Goal: Task Accomplishment & Management: Use online tool/utility

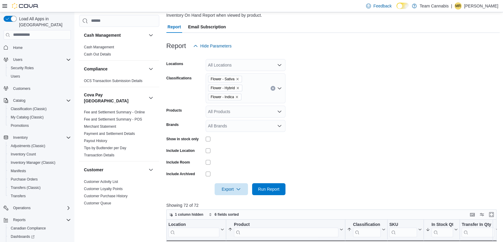
scroll to position [0, 63]
click at [33, 44] on span "Home" at bounding box center [41, 47] width 60 height 7
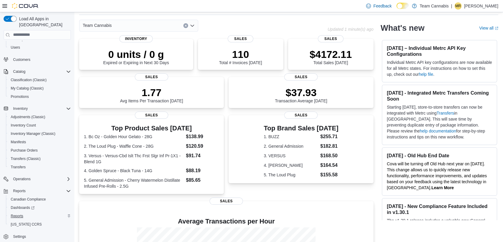
scroll to position [33, 0]
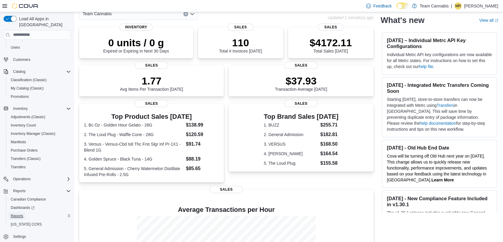
click at [18, 213] on span "Reports" at bounding box center [17, 215] width 13 height 5
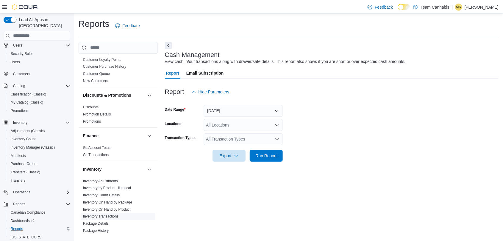
scroll to position [165, 0]
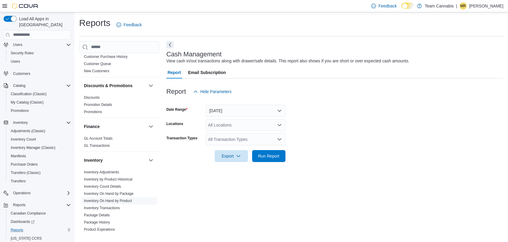
click at [121, 198] on link "Inventory On Hand by Product" at bounding box center [108, 200] width 48 height 4
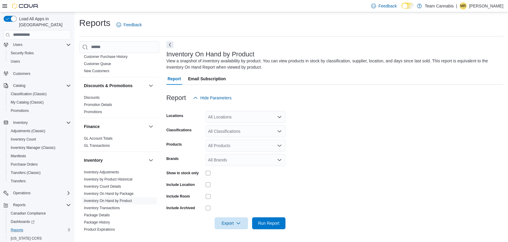
click at [211, 171] on div at bounding box center [246, 172] width 80 height 5
drag, startPoint x: 267, startPoint y: 225, endPoint x: 271, endPoint y: 222, distance: 5.5
click at [267, 225] on span "Run Report" at bounding box center [269, 223] width 26 height 12
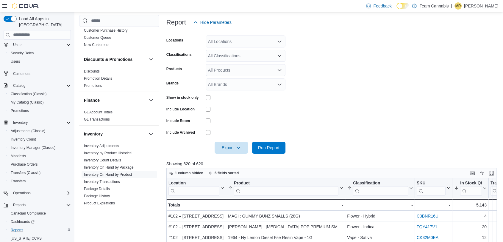
scroll to position [165, 0]
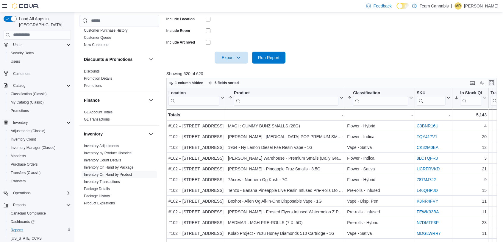
click at [493, 83] on button "Enter fullscreen" at bounding box center [491, 82] width 7 height 7
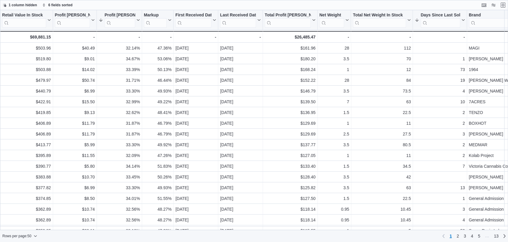
scroll to position [0, 615]
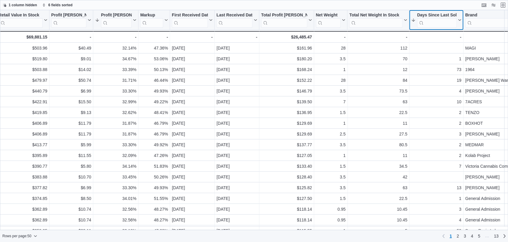
click at [427, 14] on div "Days Since Last Sold" at bounding box center [437, 16] width 40 height 6
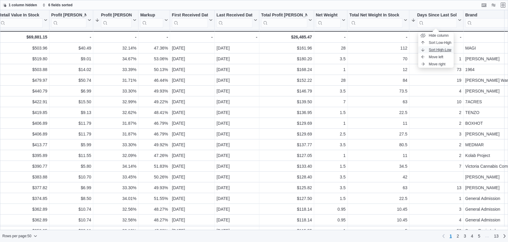
click at [437, 50] on span "Sort High-Low" at bounding box center [440, 49] width 23 height 5
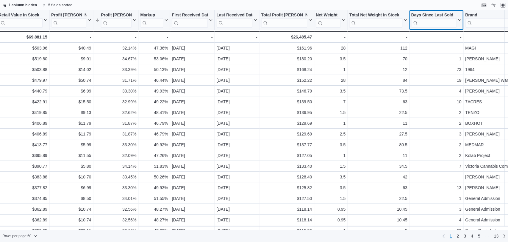
click at [447, 15] on div "Days Since Last Sold" at bounding box center [434, 16] width 46 height 6
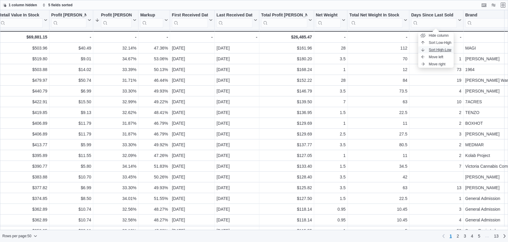
click at [445, 50] on span "Sort High-Low" at bounding box center [440, 49] width 23 height 5
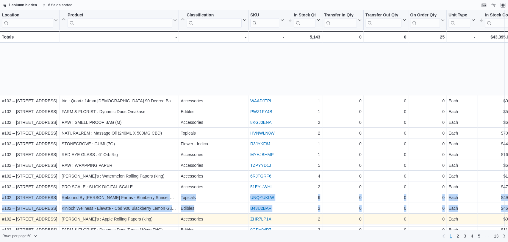
scroll to position [99, 0]
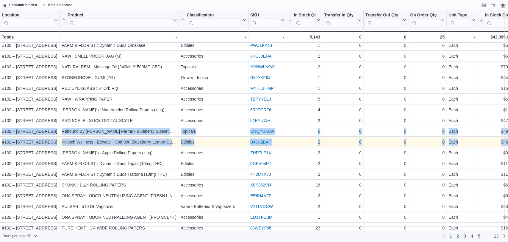
click at [147, 143] on div "Kinloch Wellness - Elevate - Cbd 900 Blackberry Lemon Gummy Drop - Hybrid 135G" at bounding box center [119, 141] width 115 height 7
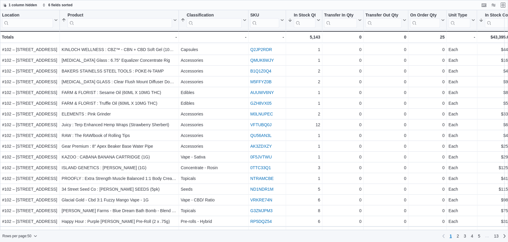
scroll to position [353, 0]
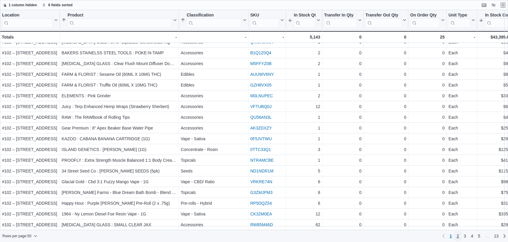
click at [458, 234] on span "2" at bounding box center [458, 236] width 2 height 6
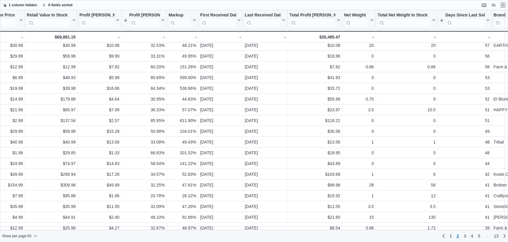
scroll to position [132, 587]
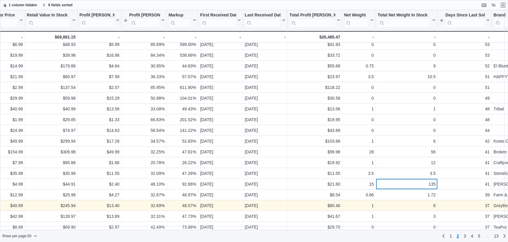
click at [392, 186] on div "135" at bounding box center [407, 183] width 58 height 7
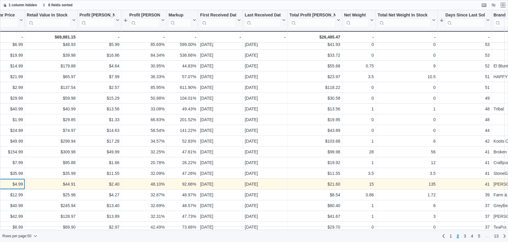
click at [10, 181] on div "$4.99" at bounding box center [5, 183] width 35 height 7
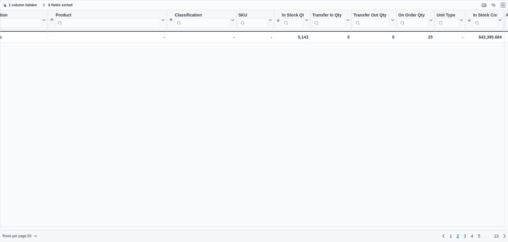
scroll to position [0, 12]
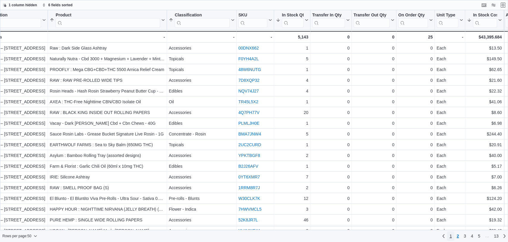
click at [452, 237] on link "1" at bounding box center [450, 236] width 7 height 10
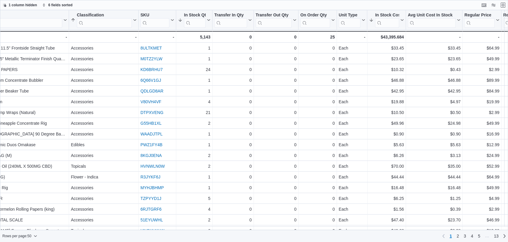
scroll to position [0, 112]
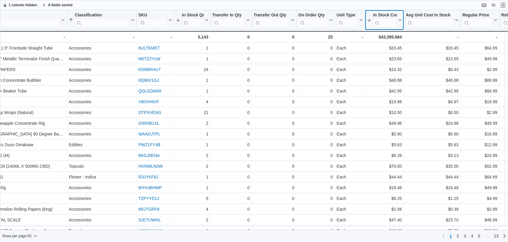
click at [382, 13] on div "In Stock Cost" at bounding box center [385, 16] width 24 height 6
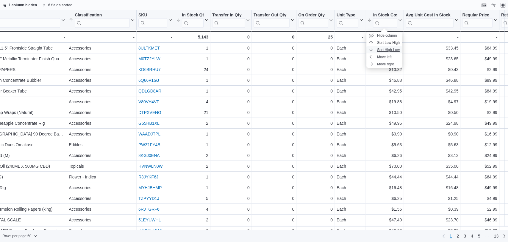
click at [386, 51] on span "Sort High-Low" at bounding box center [388, 49] width 23 height 5
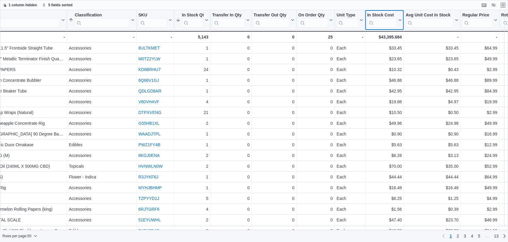
click at [390, 14] on div "In Stock Cost" at bounding box center [382, 16] width 30 height 6
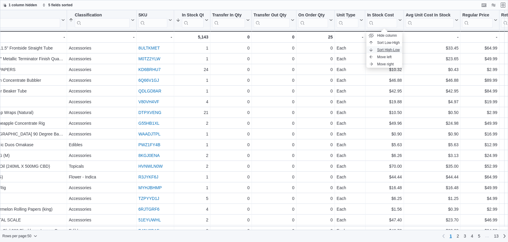
click at [390, 48] on span "Sort High-Low" at bounding box center [388, 49] width 23 height 5
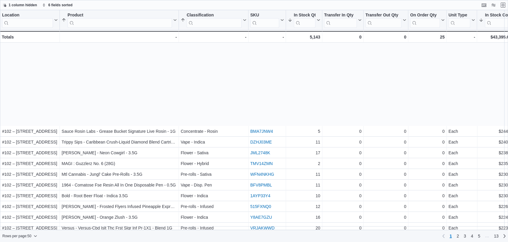
scroll to position [198, 0]
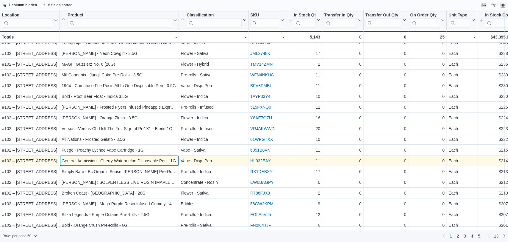
click at [167, 164] on div "General Admission - Cherry Watermelon Disposable Pen - 1G - Product, column 2, …" at bounding box center [119, 160] width 119 height 11
